Goal: Information Seeking & Learning: Learn about a topic

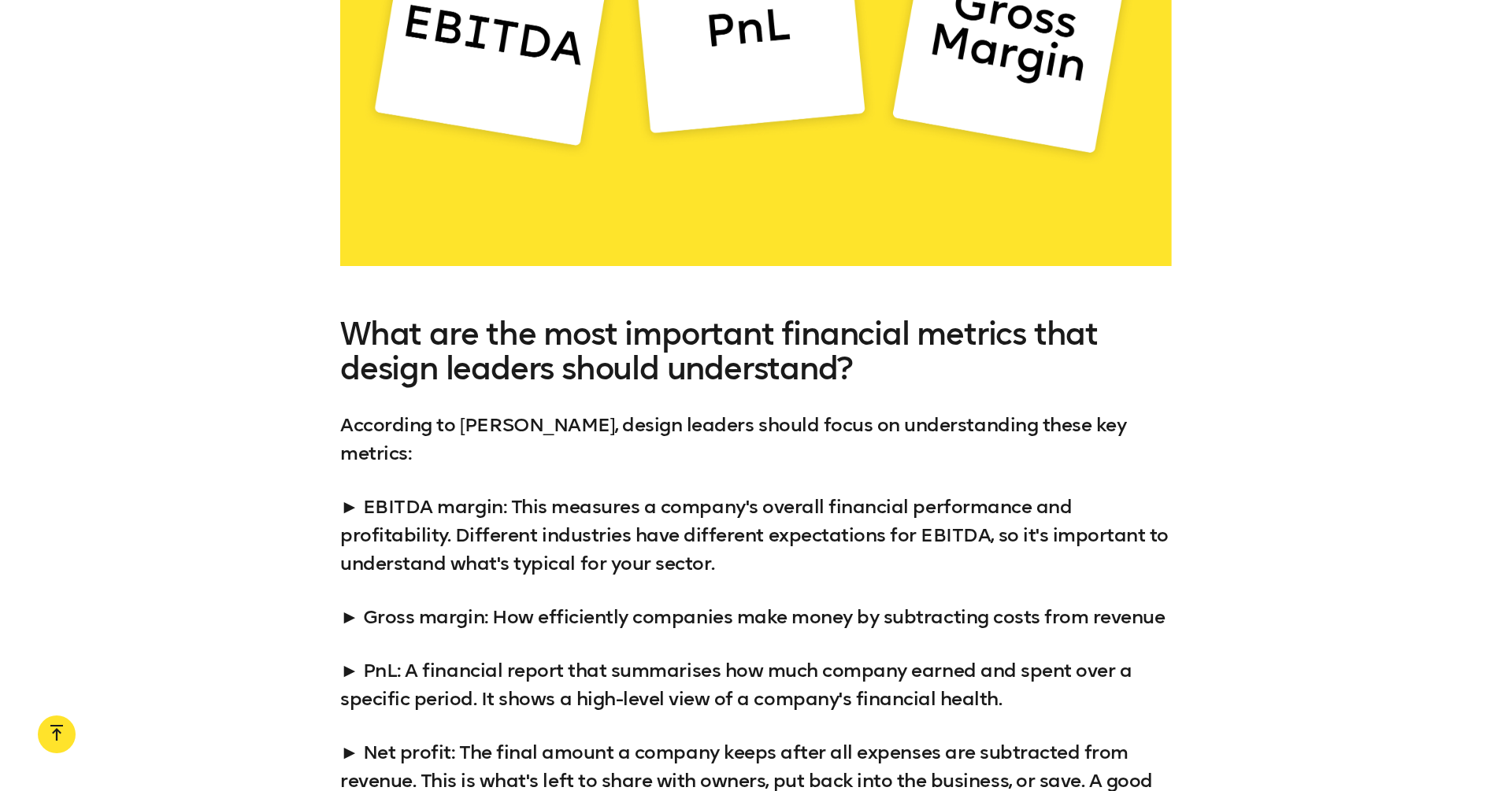
scroll to position [3047, 0]
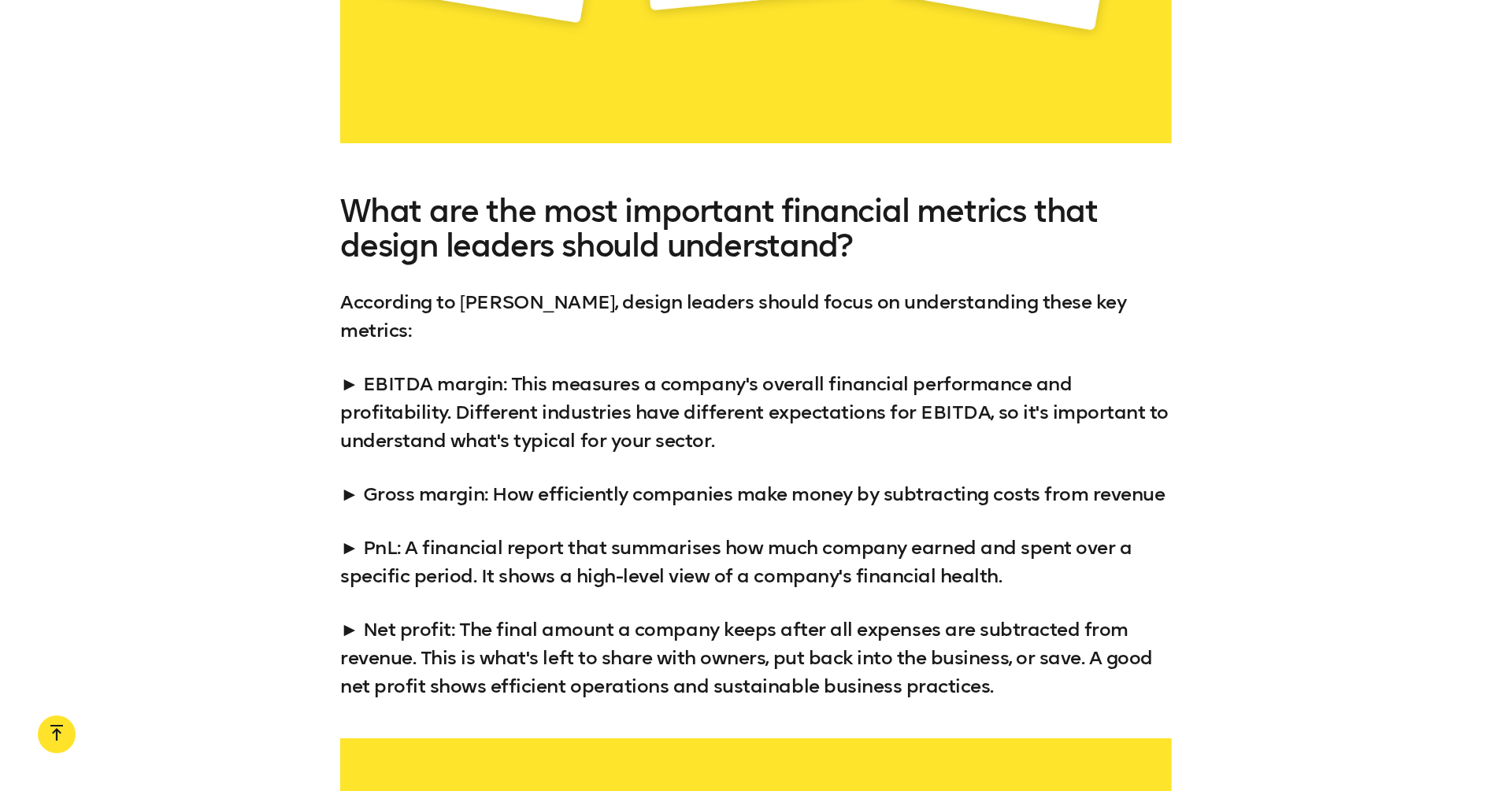
click at [380, 334] on div "What are the most important financial metrics that design leaders should unders…" at bounding box center [756, 447] width 832 height 507
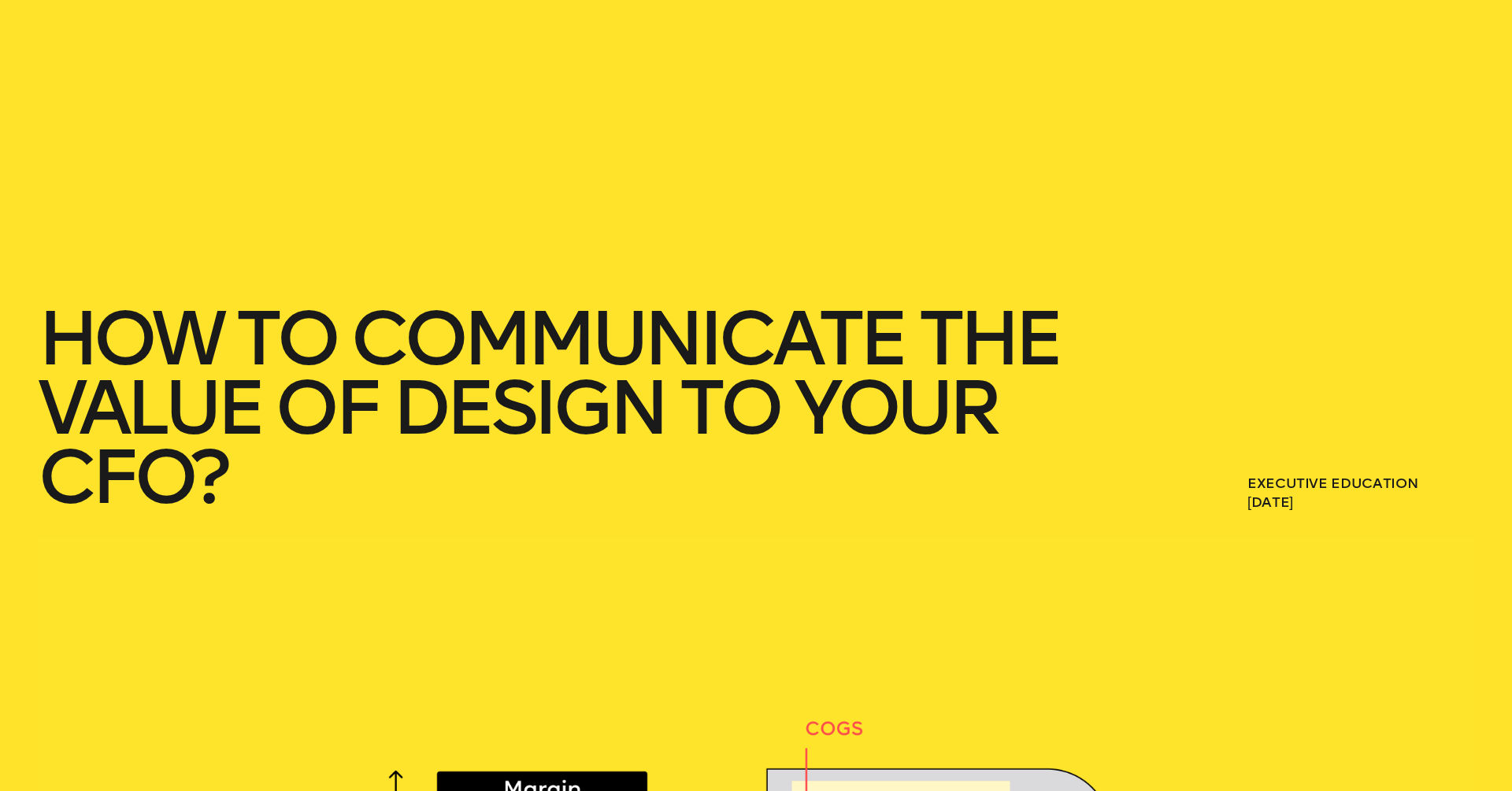
scroll to position [0, 0]
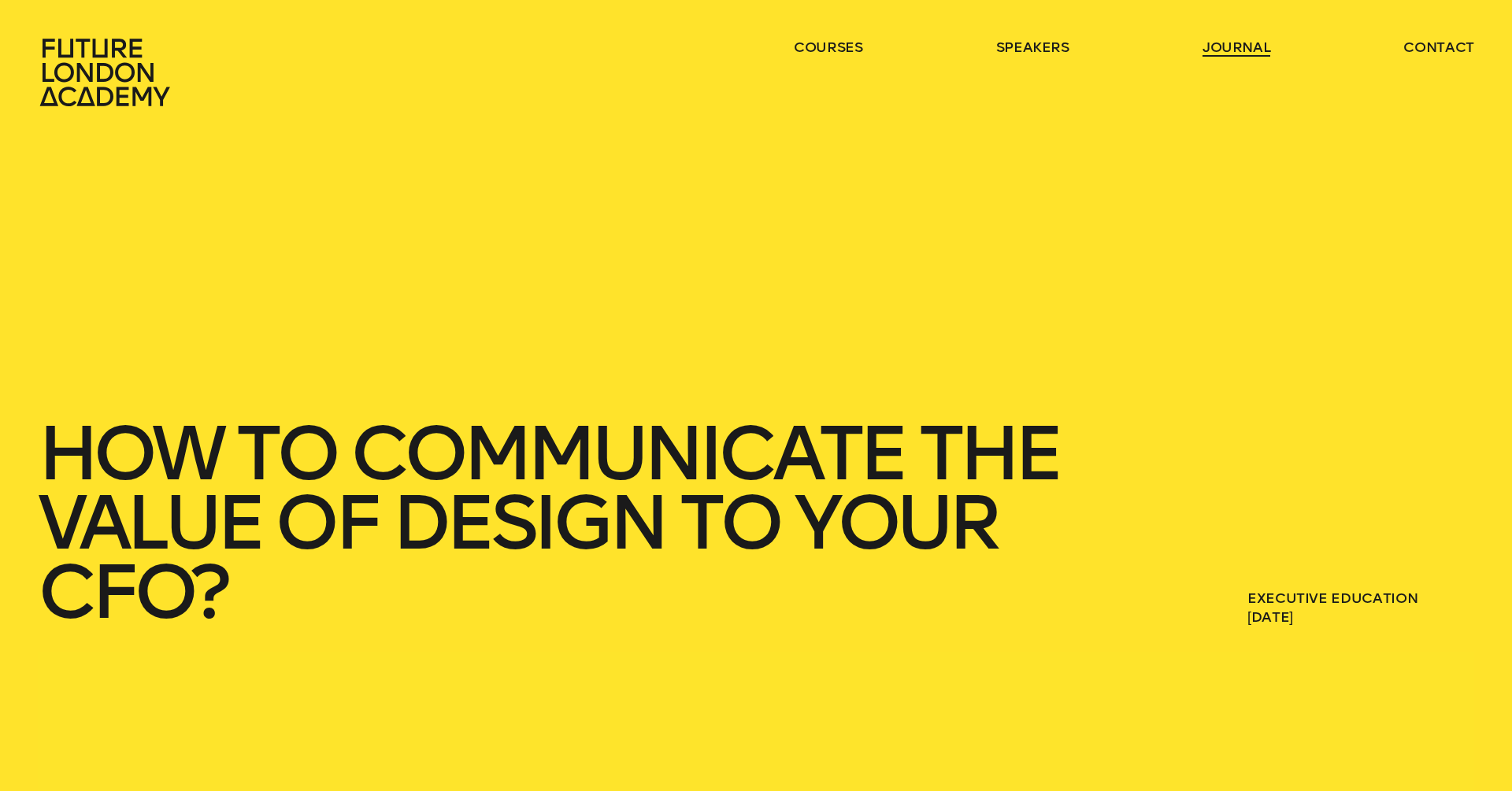
click at [1230, 52] on link "journal" at bounding box center [1237, 47] width 69 height 19
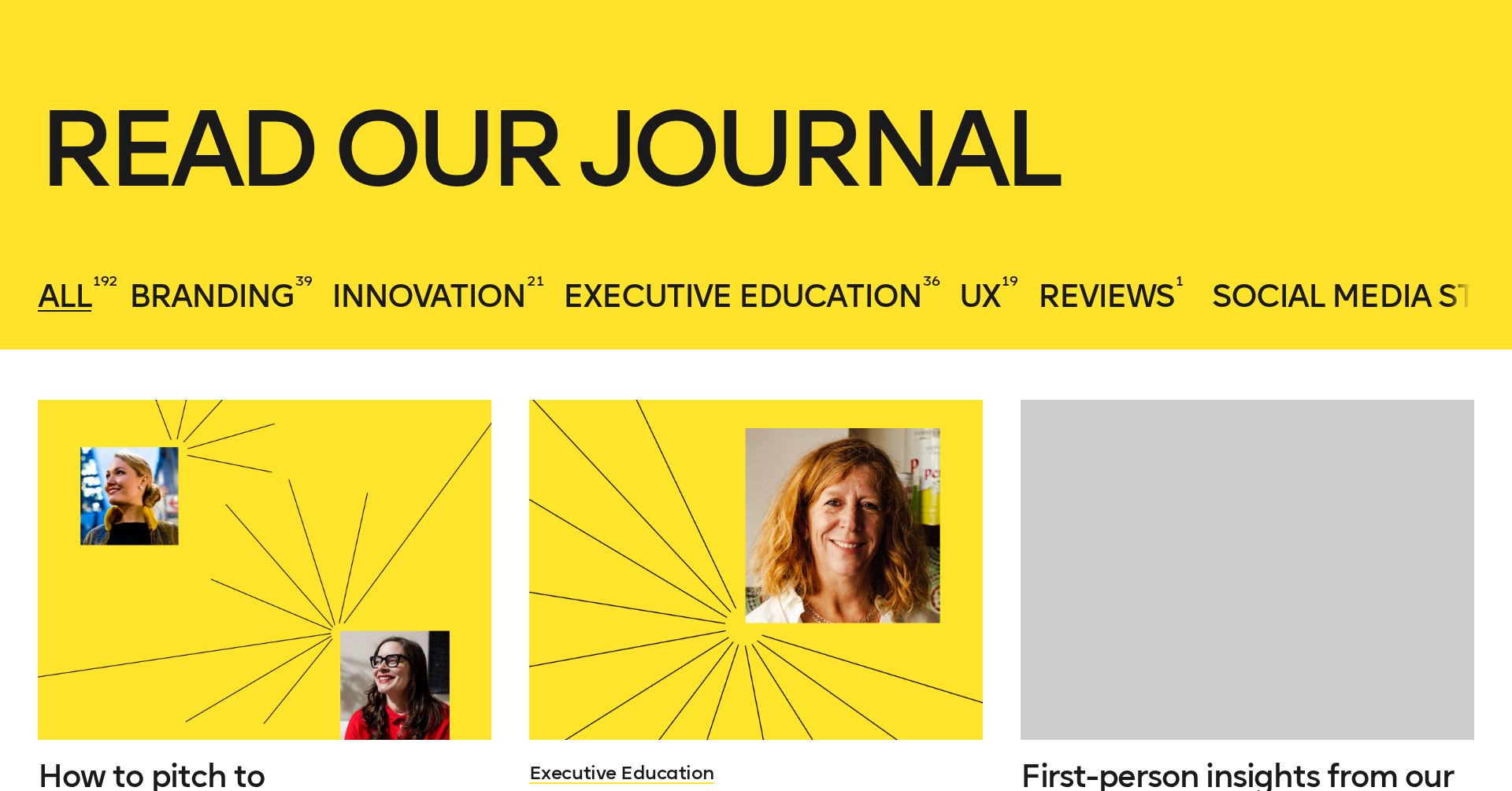
scroll to position [326, 0]
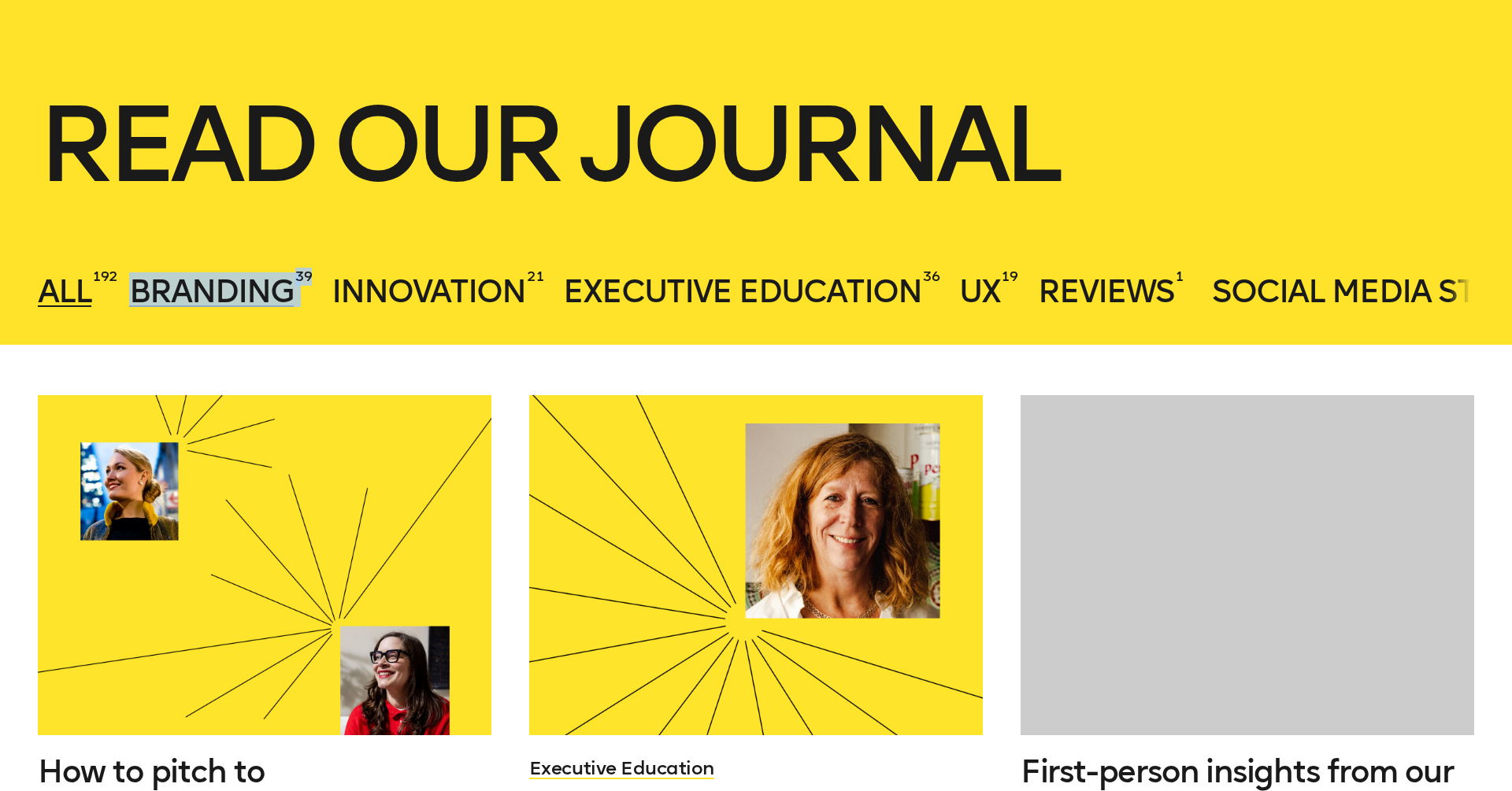
click at [198, 297] on span "Branding" at bounding box center [212, 291] width 164 height 38
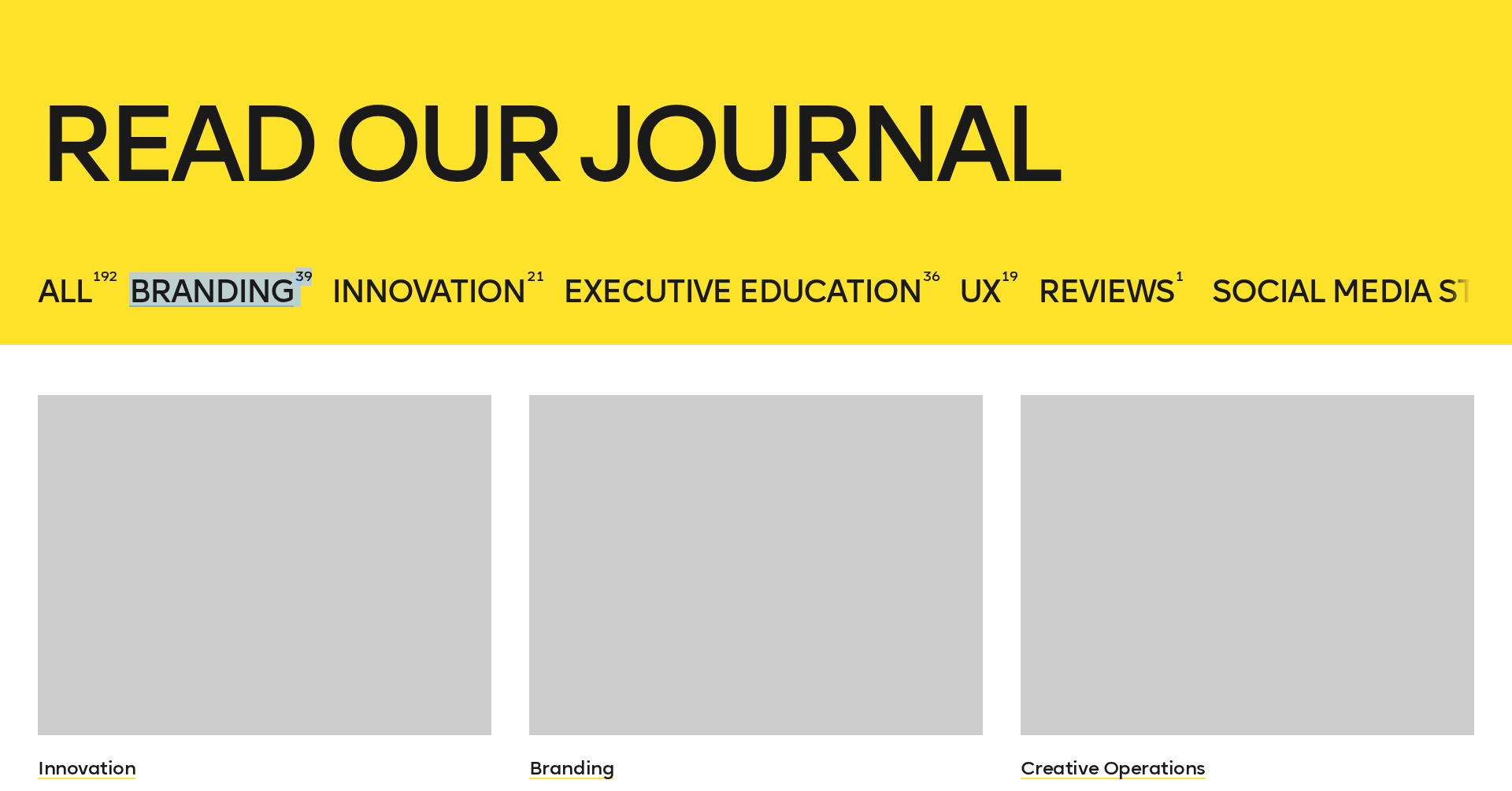
click at [198, 297] on span "Branding" at bounding box center [212, 291] width 164 height 38
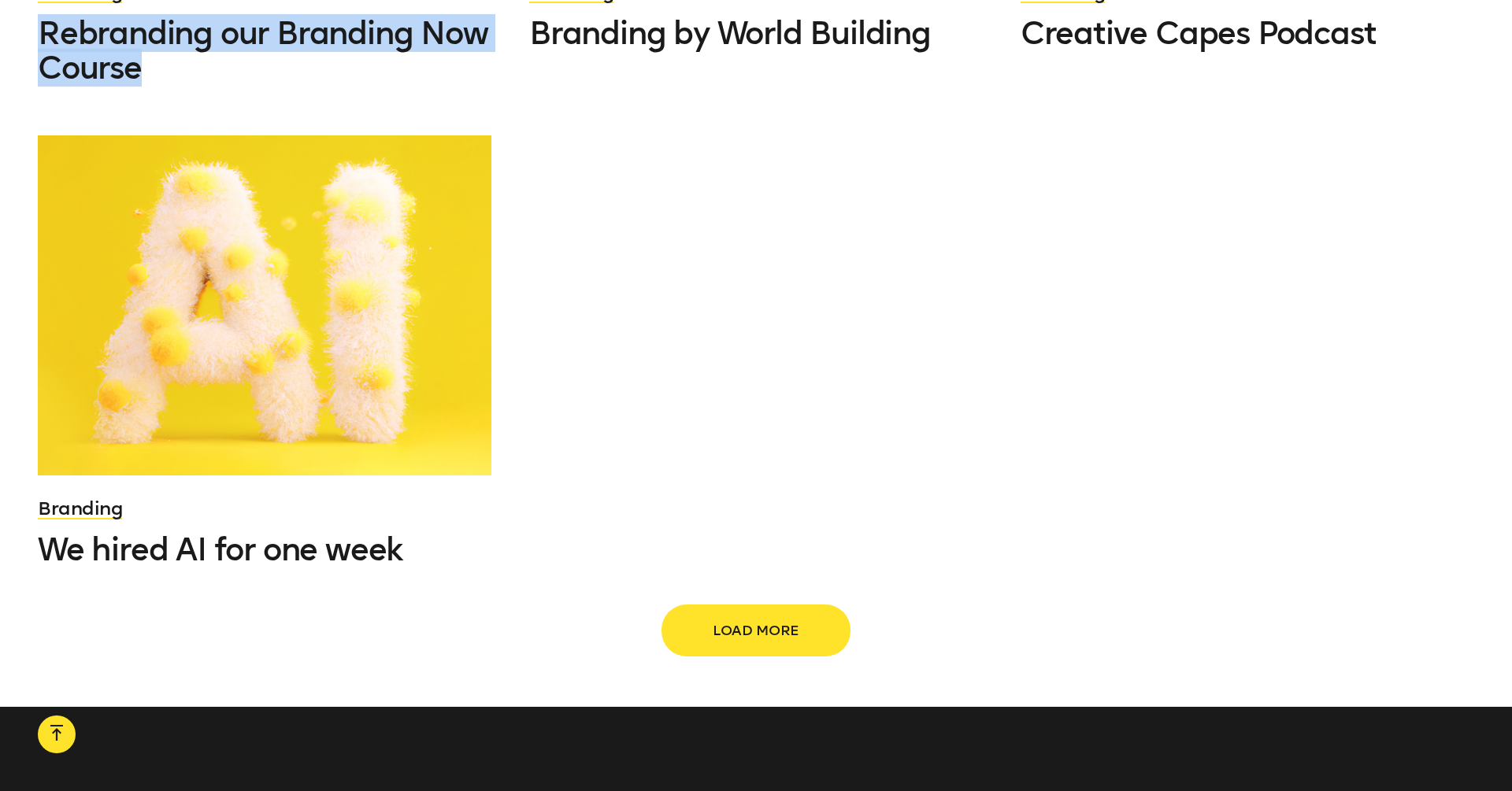
scroll to position [2391, 0]
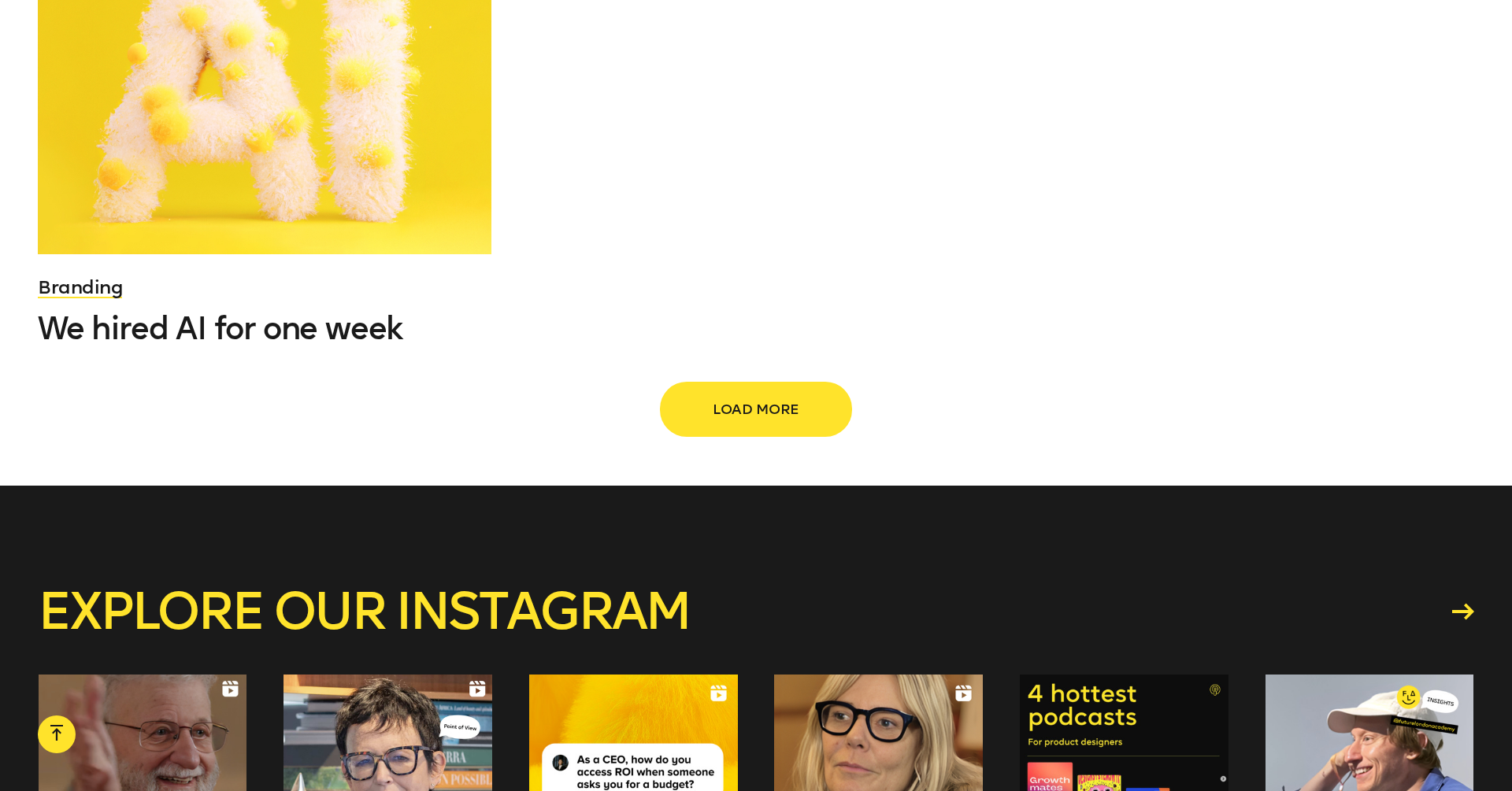
click at [756, 406] on span "Load more" at bounding box center [756, 409] width 139 height 30
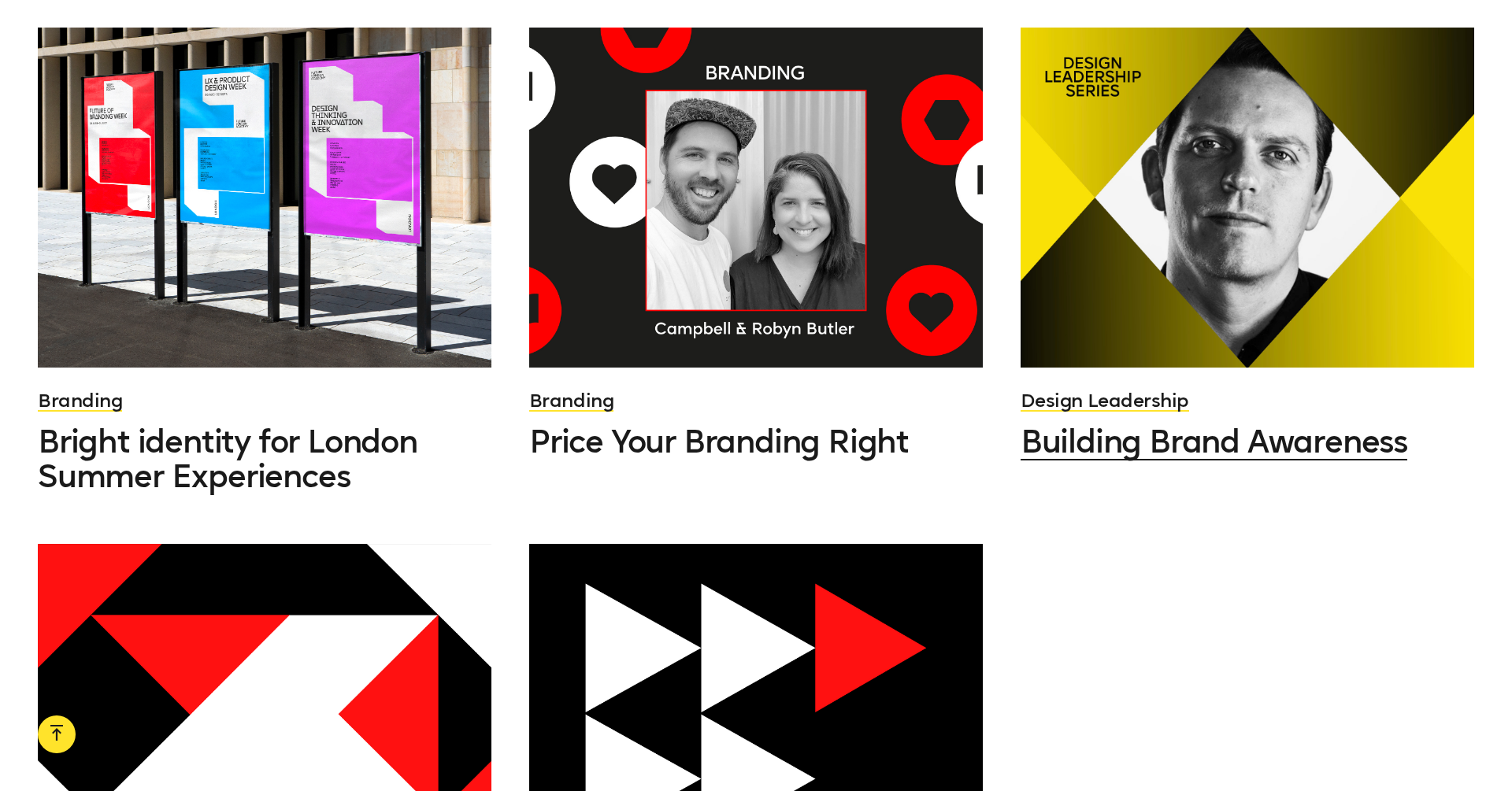
scroll to position [3348, 0]
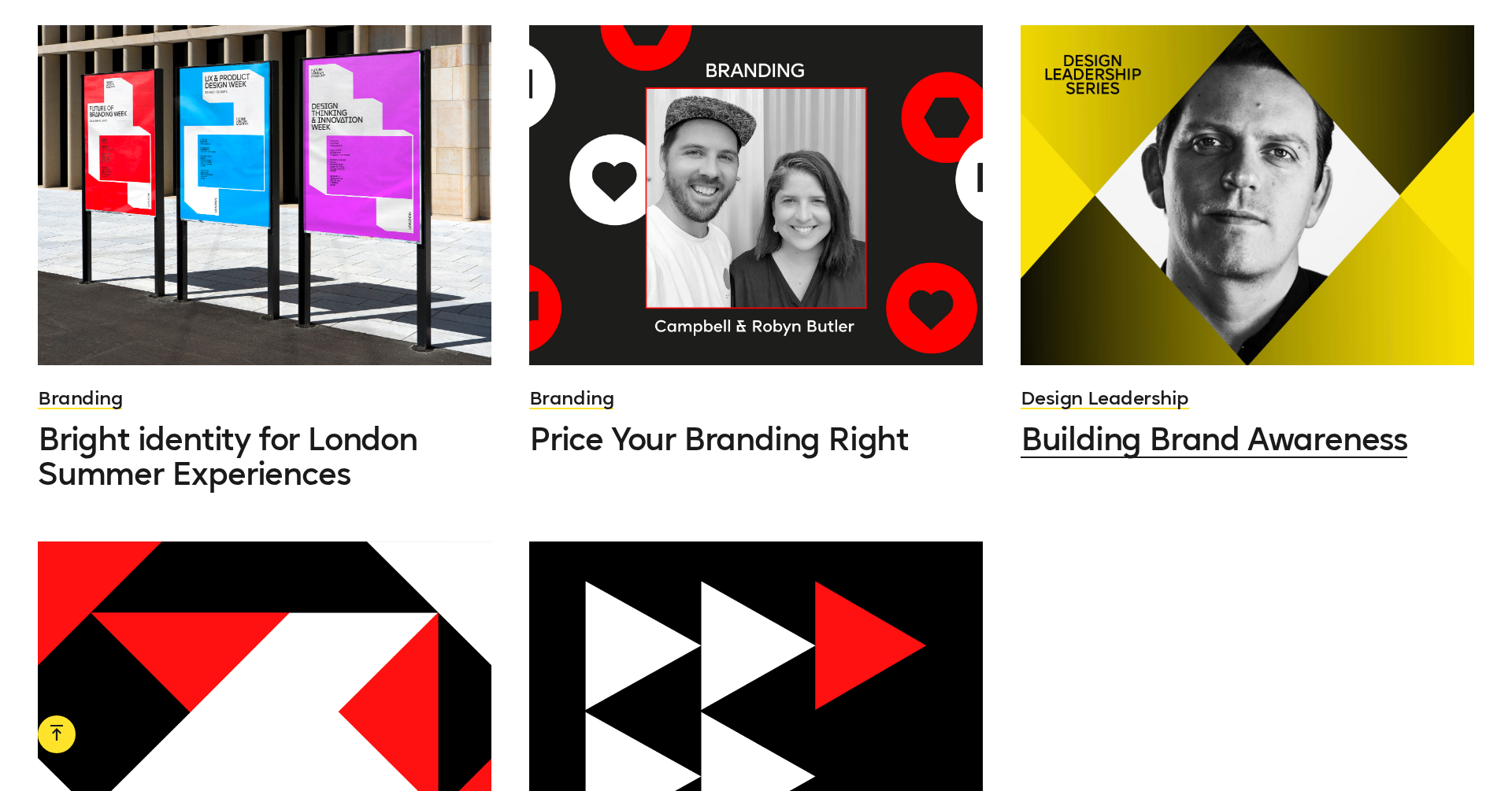
click at [1147, 421] on span "Building Brand Awareness" at bounding box center [1215, 440] width 387 height 38
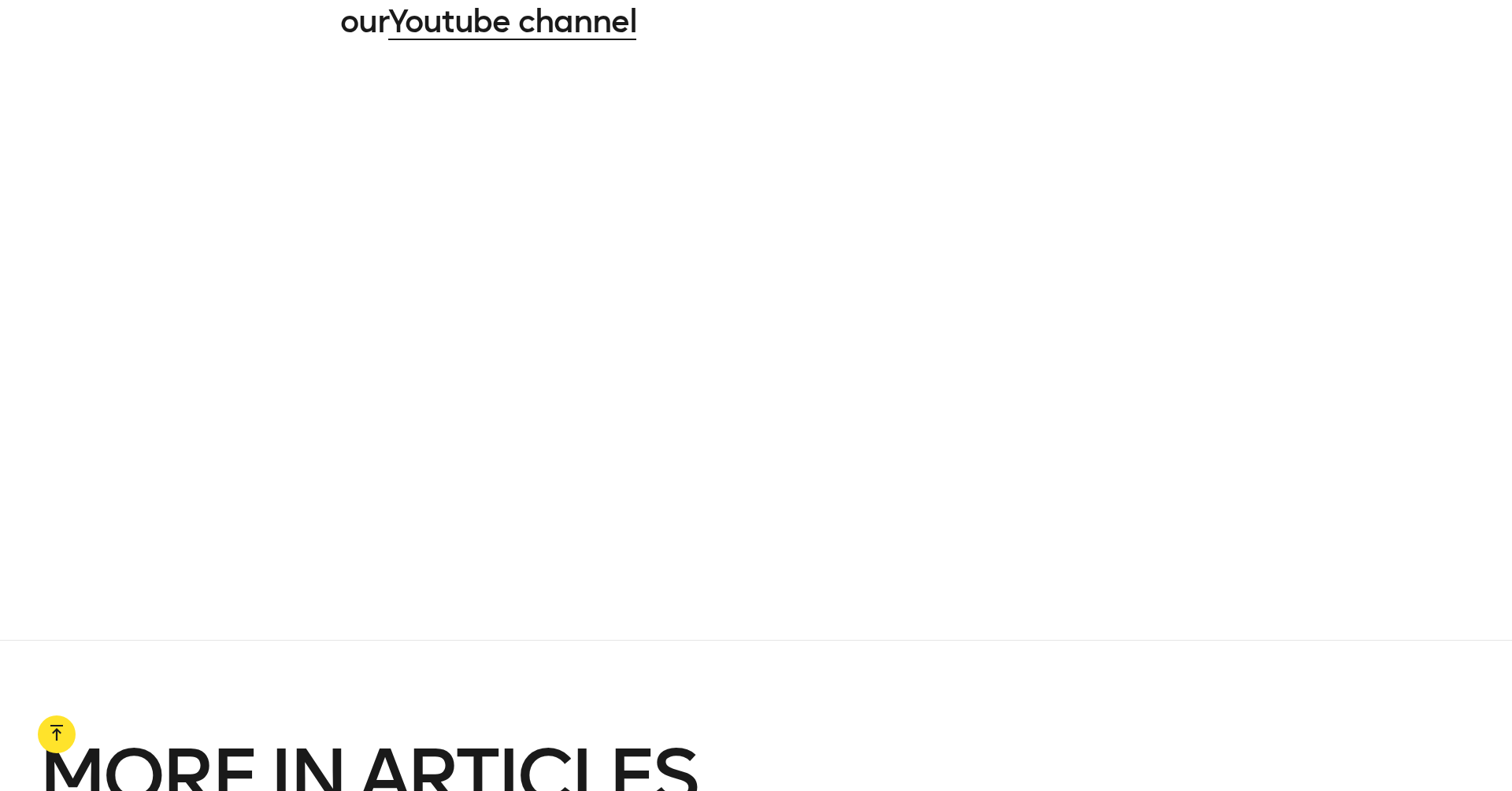
scroll to position [6136, 0]
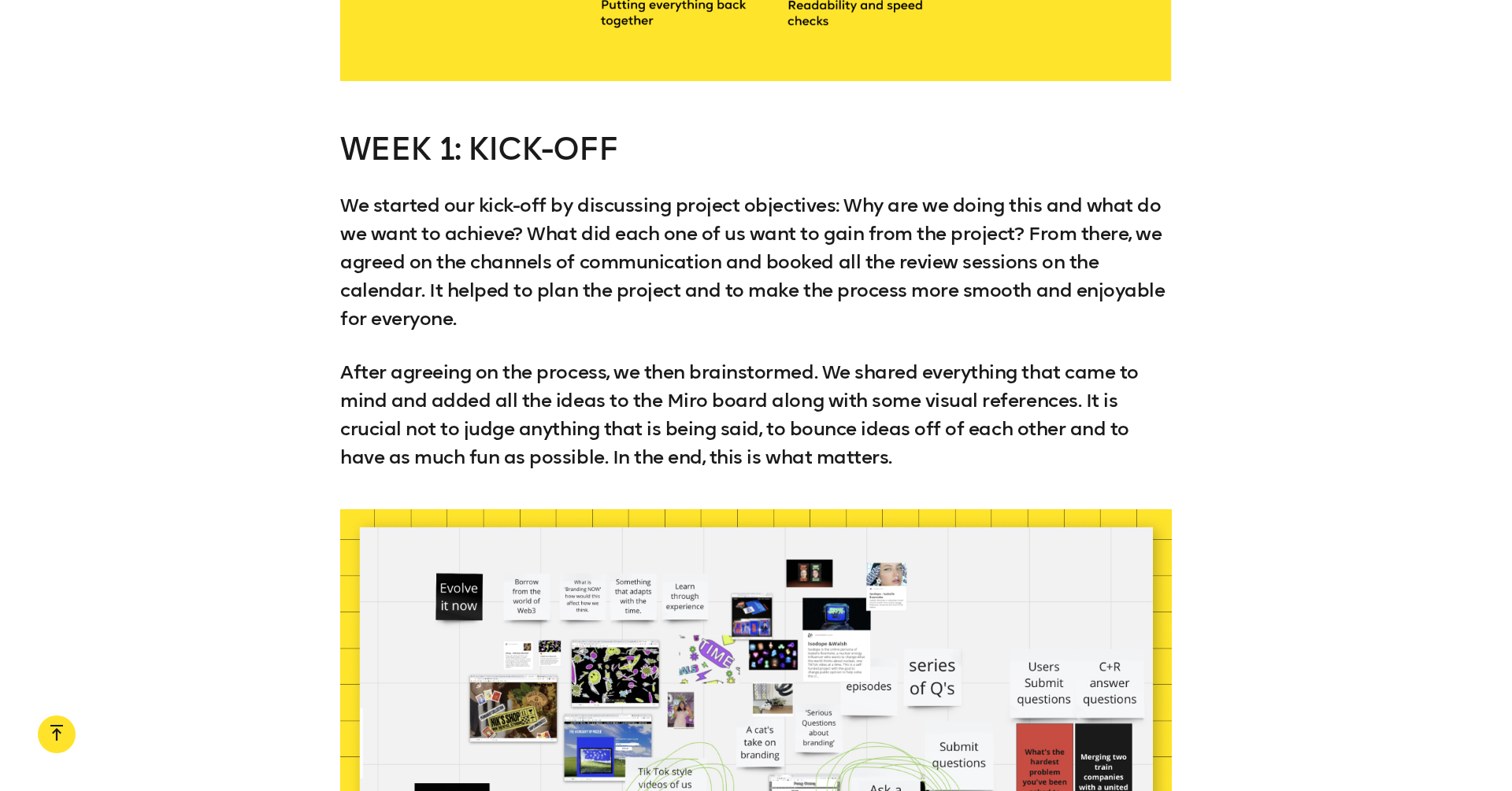
scroll to position [2830, 0]
